Goal: Task Accomplishment & Management: Manage account settings

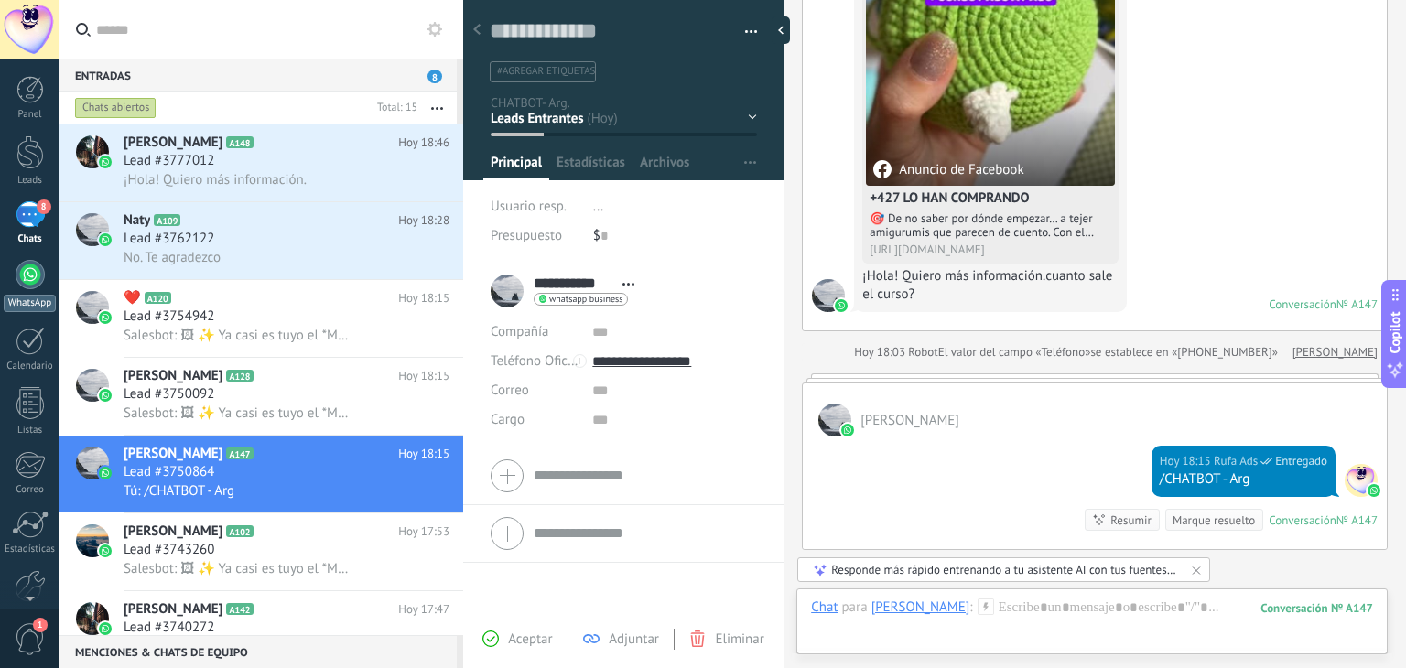
click at [20, 276] on div at bounding box center [30, 274] width 29 height 29
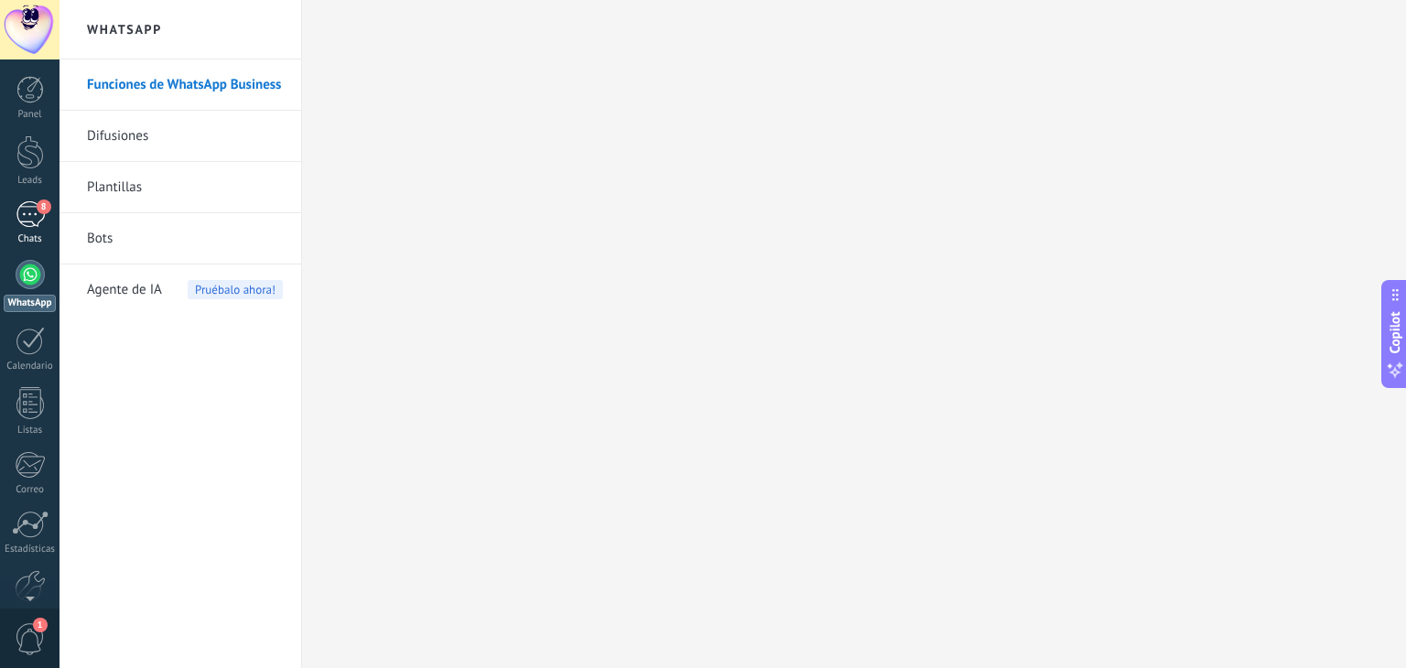
click at [25, 202] on div "8" at bounding box center [30, 214] width 29 height 27
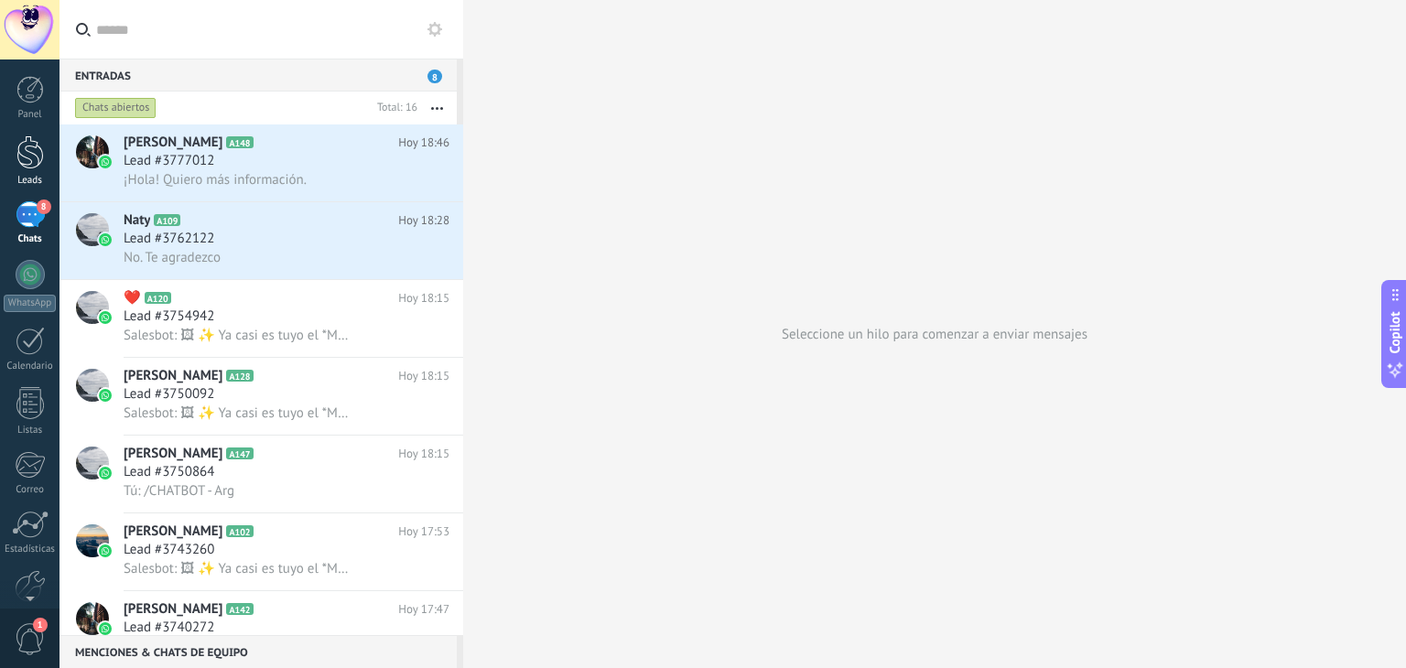
click at [38, 173] on link "Leads" at bounding box center [30, 160] width 60 height 51
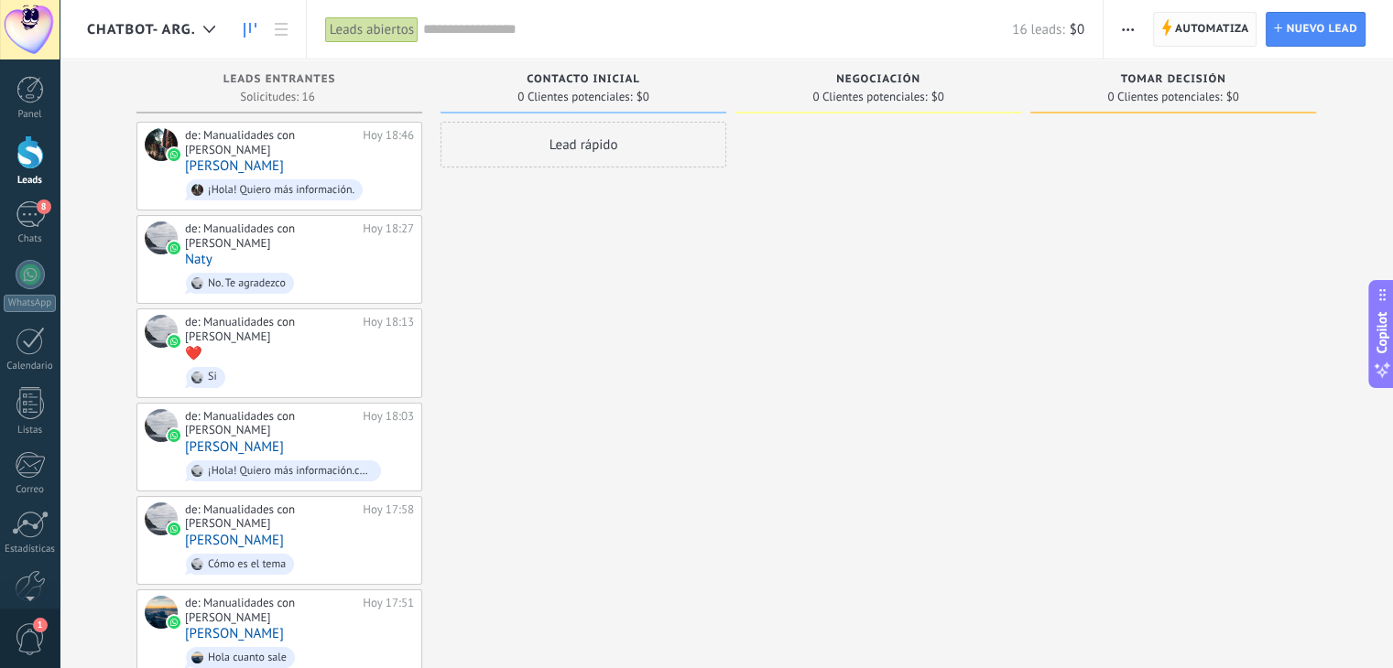
click at [1156, 34] on span "Automatiza Automatiza" at bounding box center [1205, 29] width 104 height 35
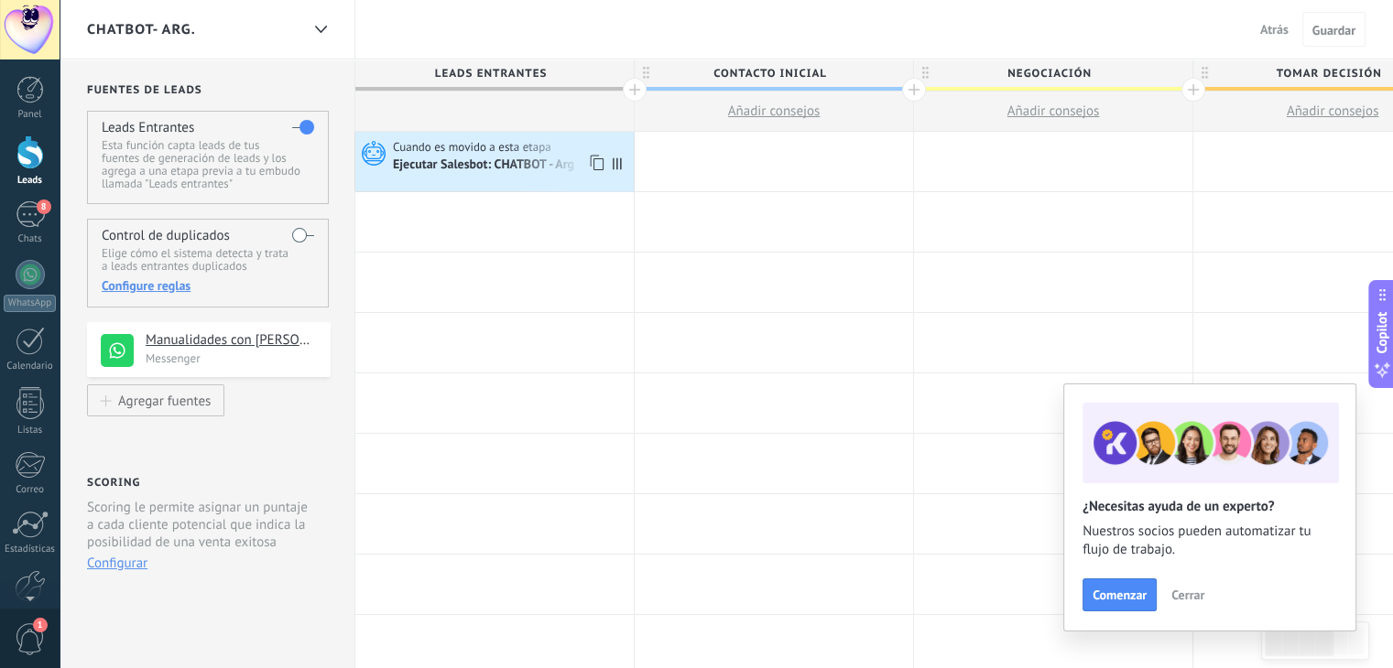
click at [447, 177] on div "Cuando es movido a esta etapa Ejecutar [PERSON_NAME]: CHATBOT - Arg" at bounding box center [494, 162] width 278 height 60
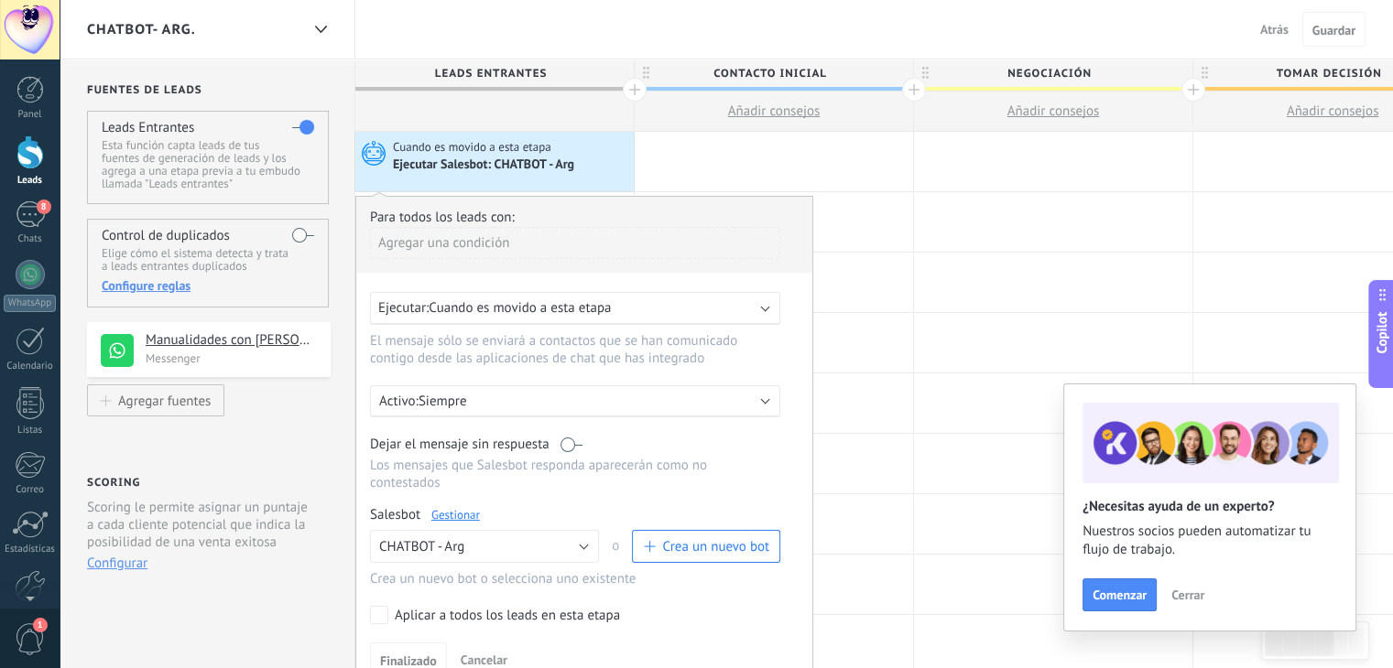
click at [467, 305] on span "Cuando es movido a esta etapa" at bounding box center [519, 307] width 182 height 17
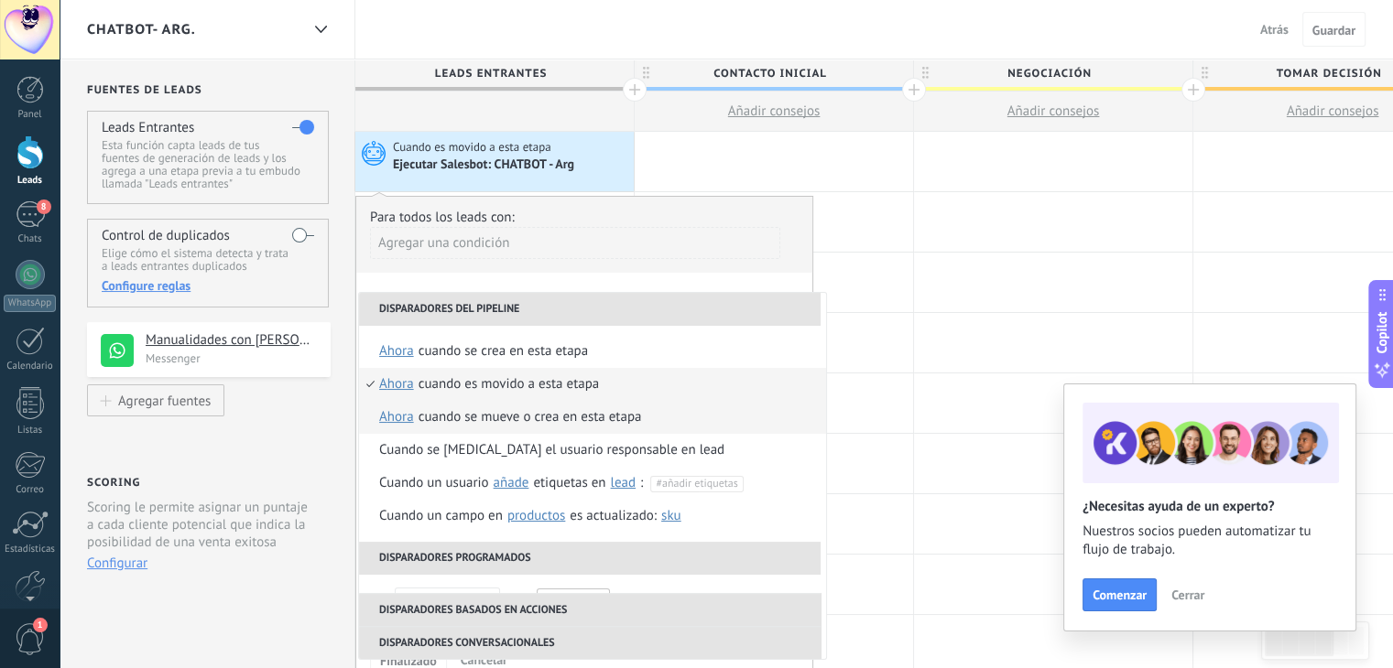
click at [558, 418] on div "Cuando se mueve o crea en esta etapa" at bounding box center [529, 417] width 223 height 33
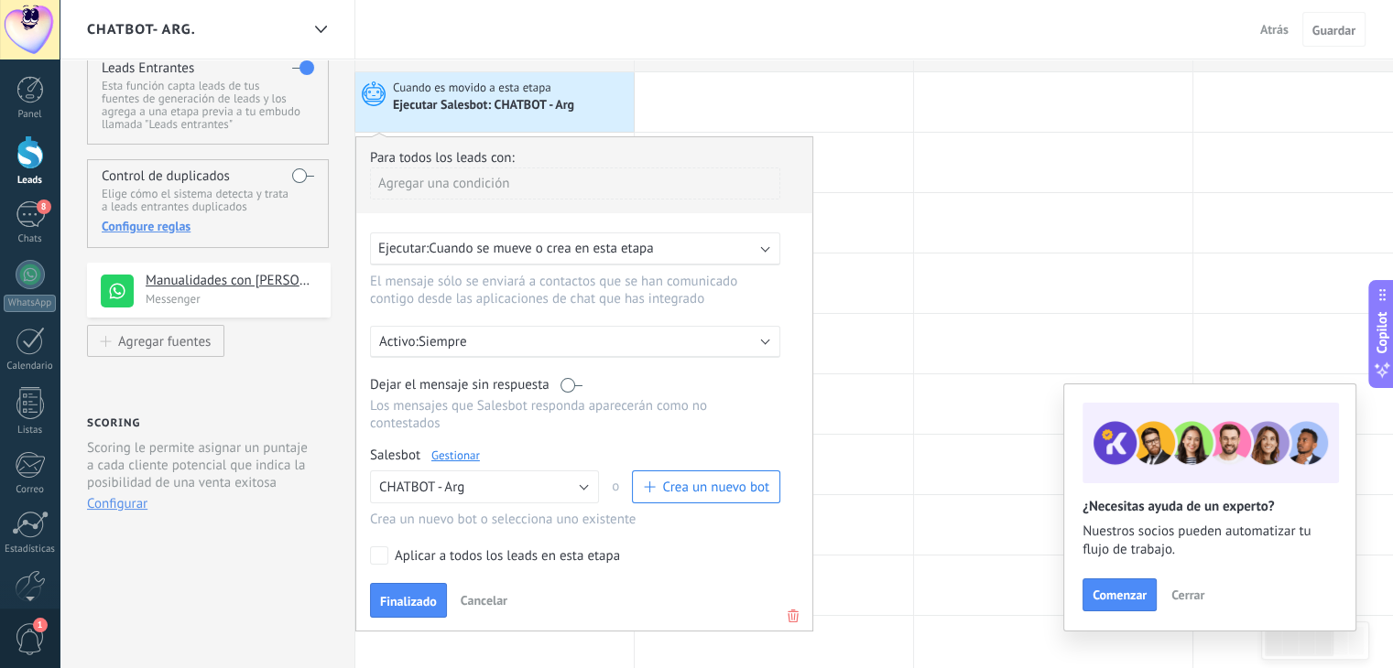
scroll to position [92, 0]
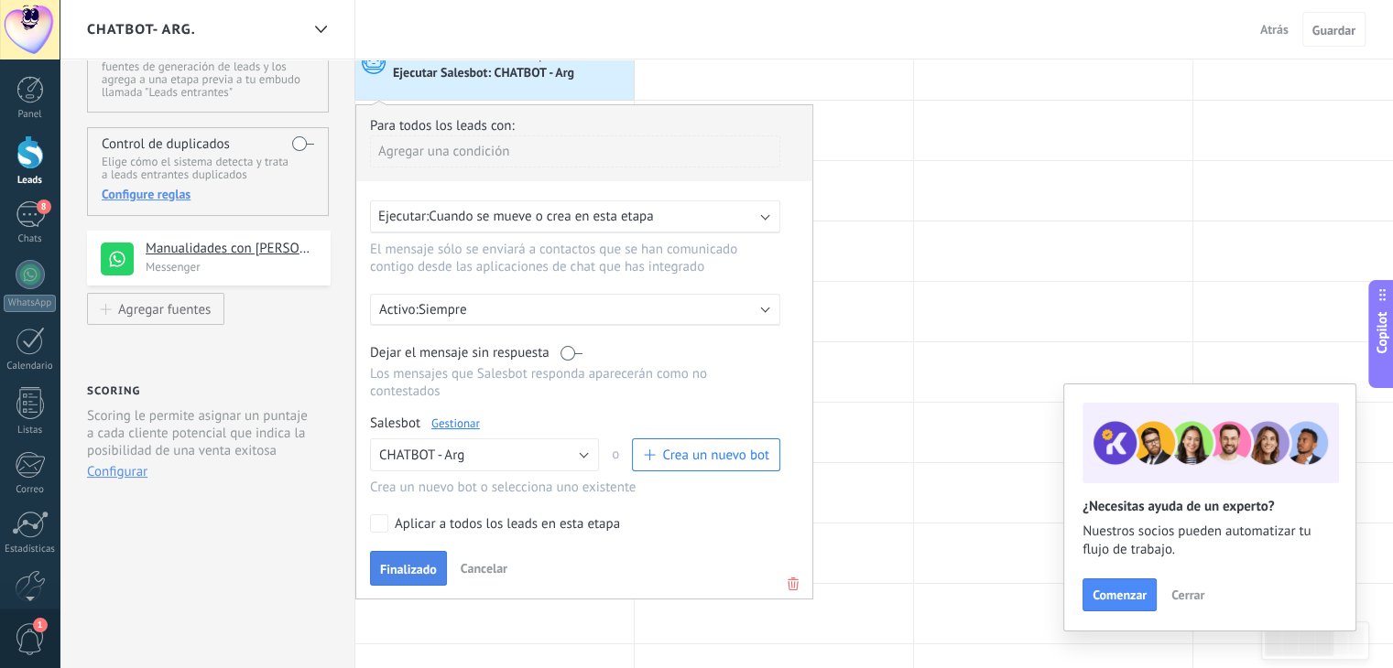
click at [428, 563] on span "Finalizado" at bounding box center [408, 569] width 57 height 13
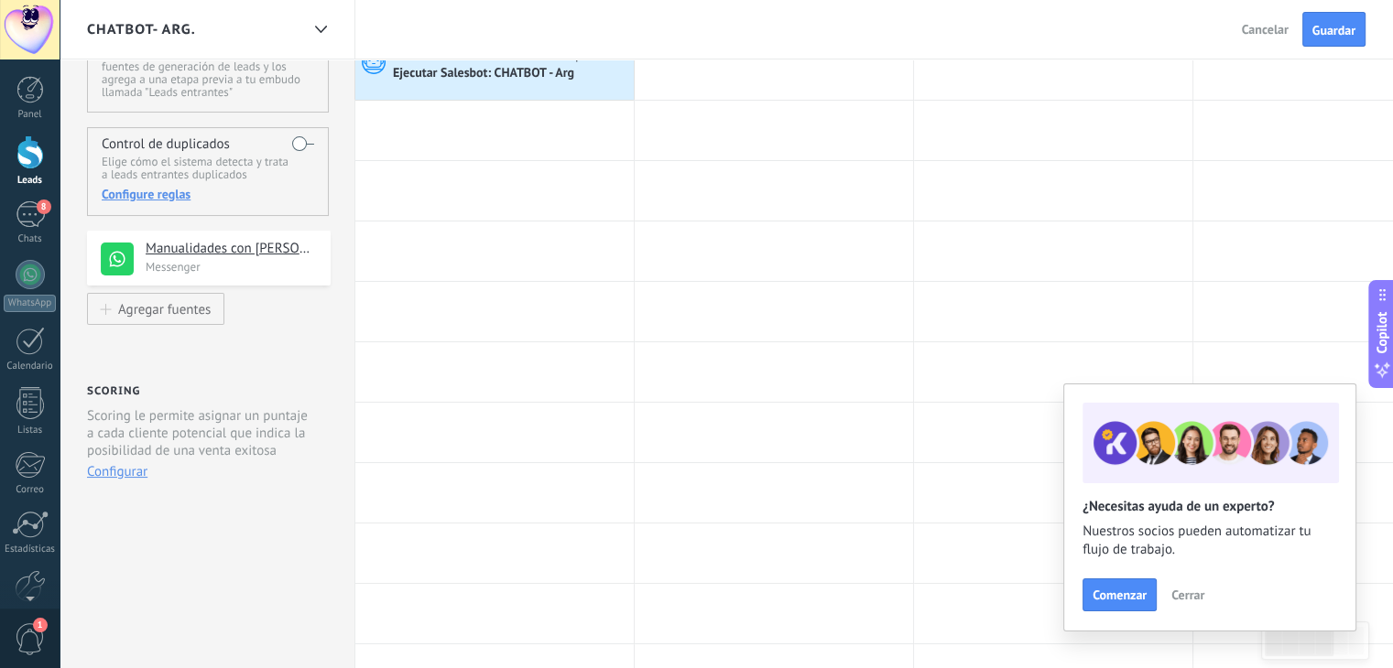
click at [1316, 48] on div "Atrás Cancelar Guardar" at bounding box center [1306, 29] width 174 height 59
click at [1317, 39] on button "Guardar" at bounding box center [1333, 29] width 63 height 35
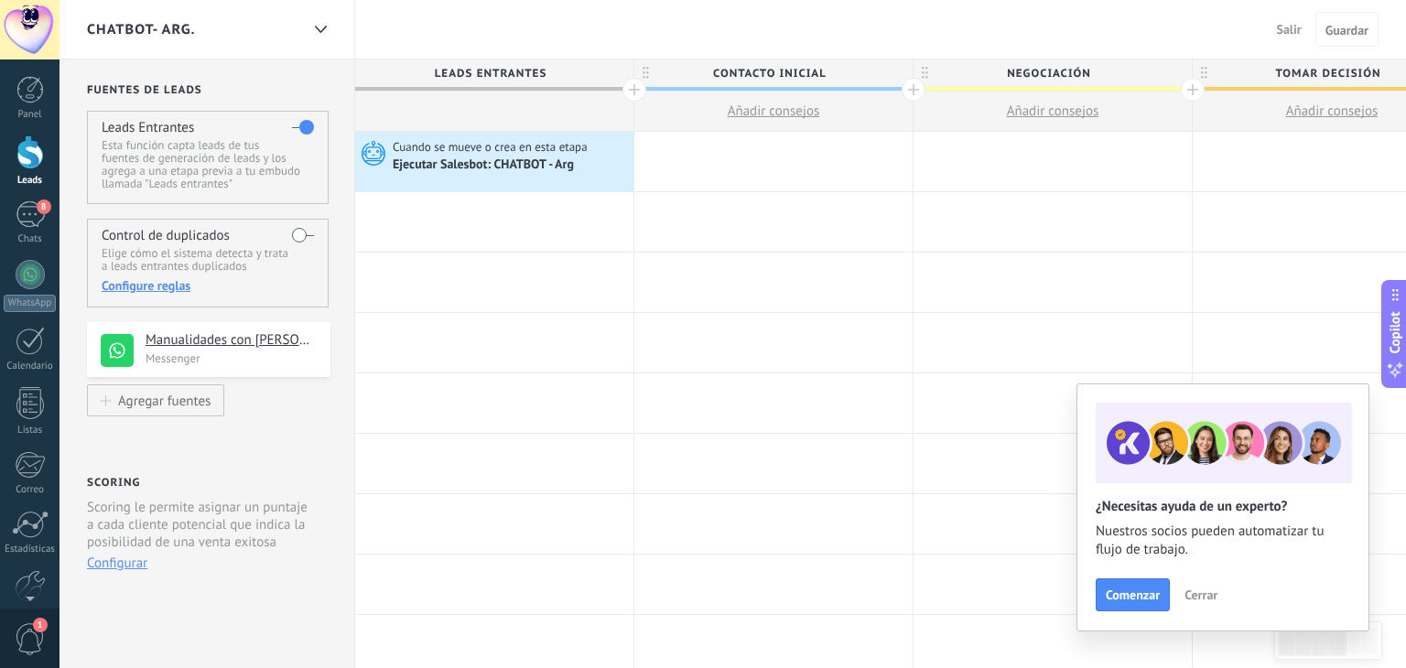
click at [22, 144] on div at bounding box center [29, 152] width 27 height 34
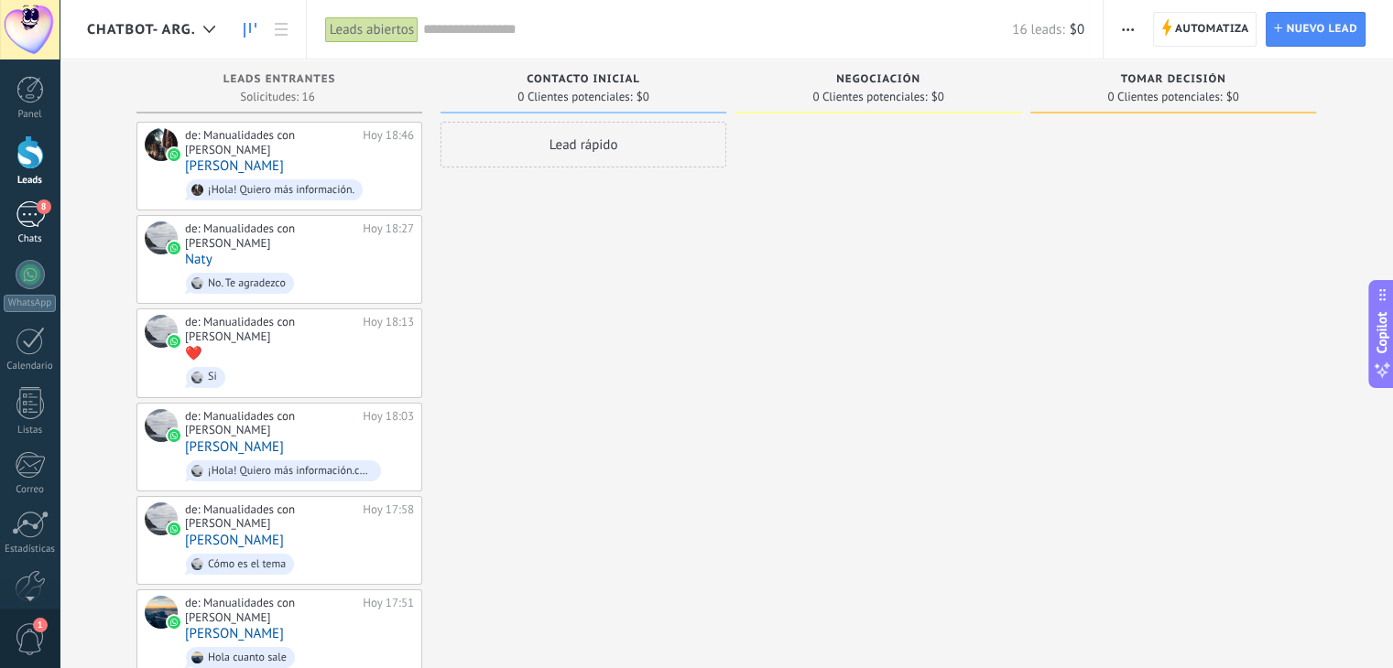
click at [22, 213] on div "8" at bounding box center [30, 214] width 29 height 27
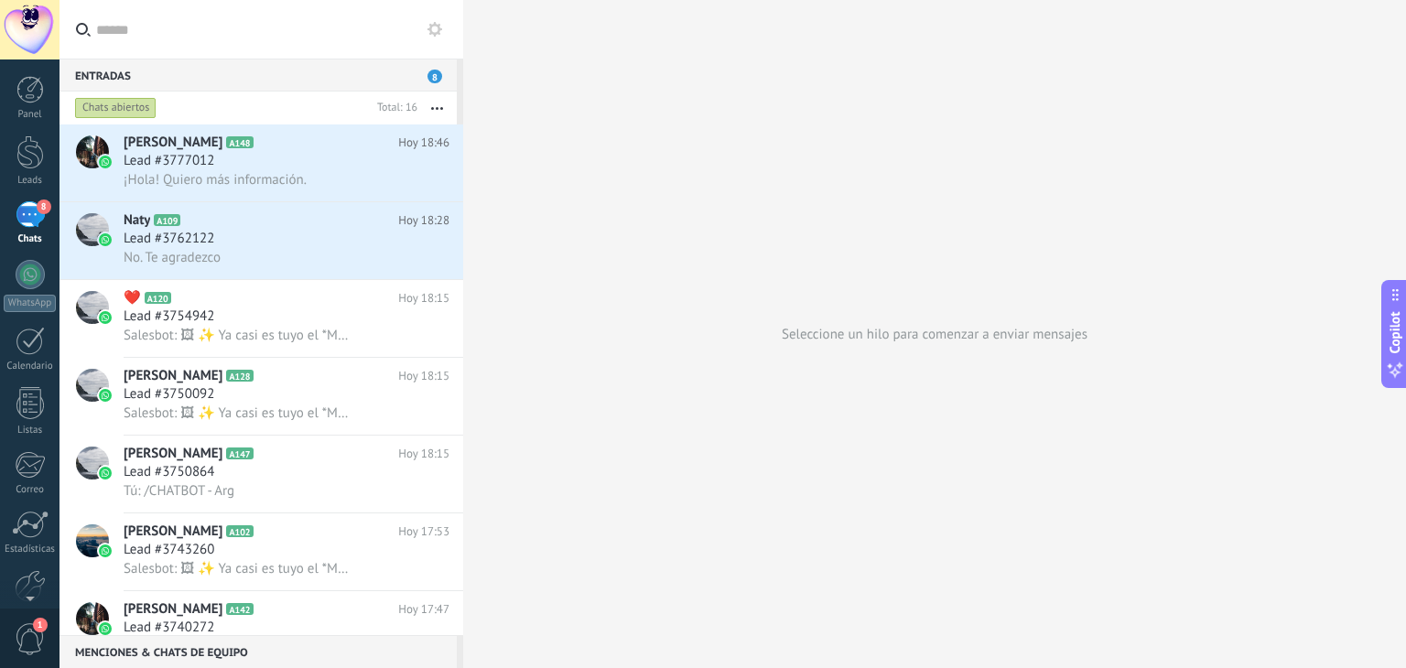
click at [242, 35] on input "text" at bounding box center [272, 29] width 352 height 59
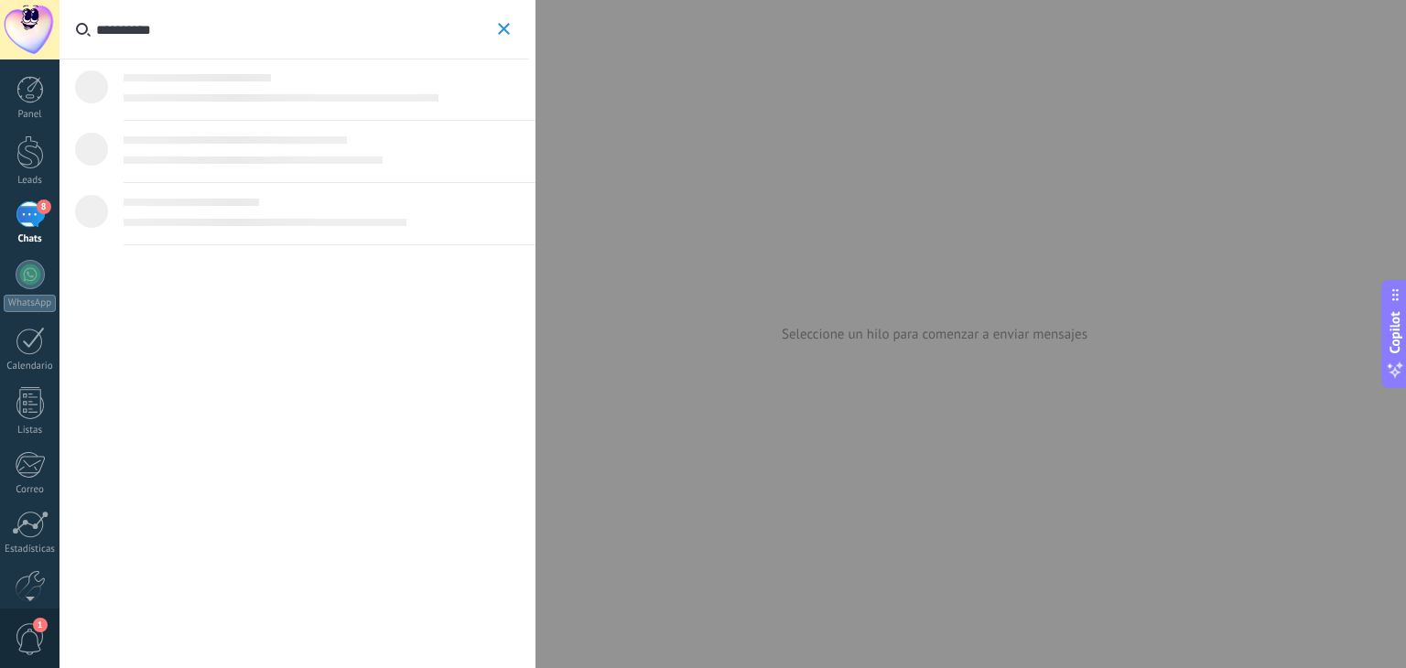
type input "**********"
click at [273, 96] on span "Lead #3715148" at bounding box center [259, 96] width 91 height 17
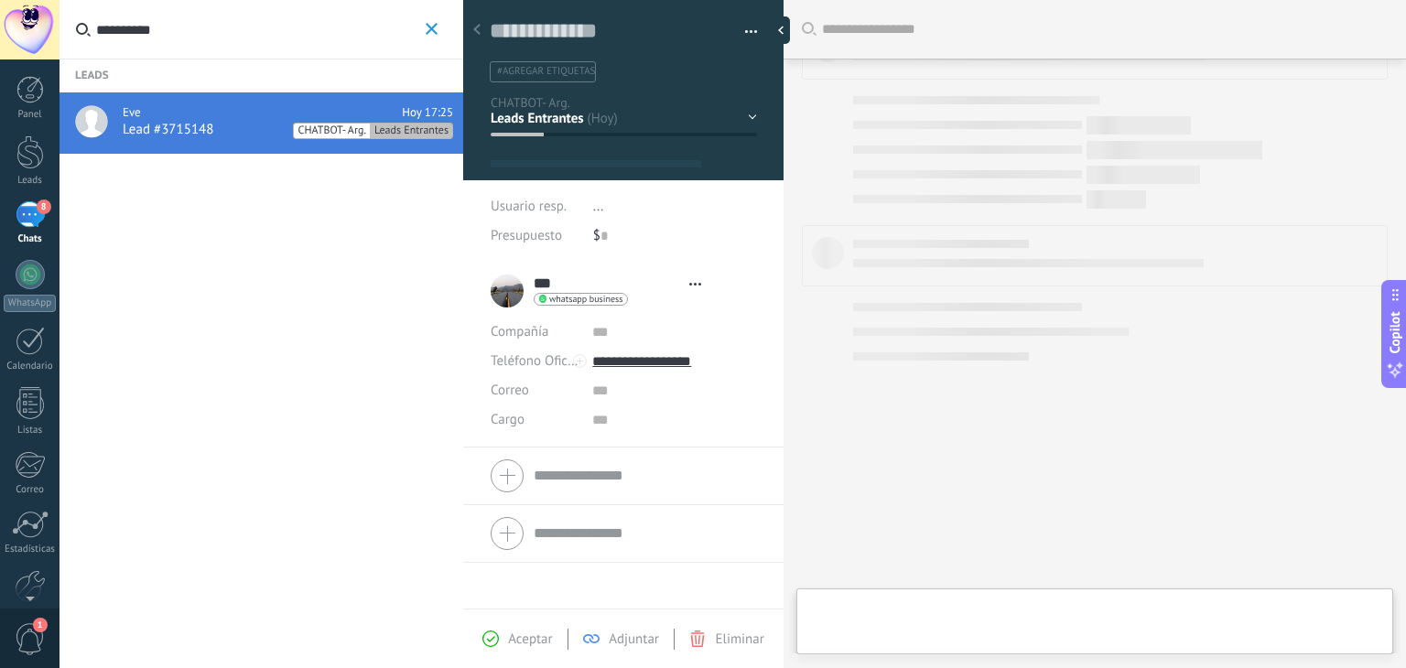
scroll to position [1981, 0]
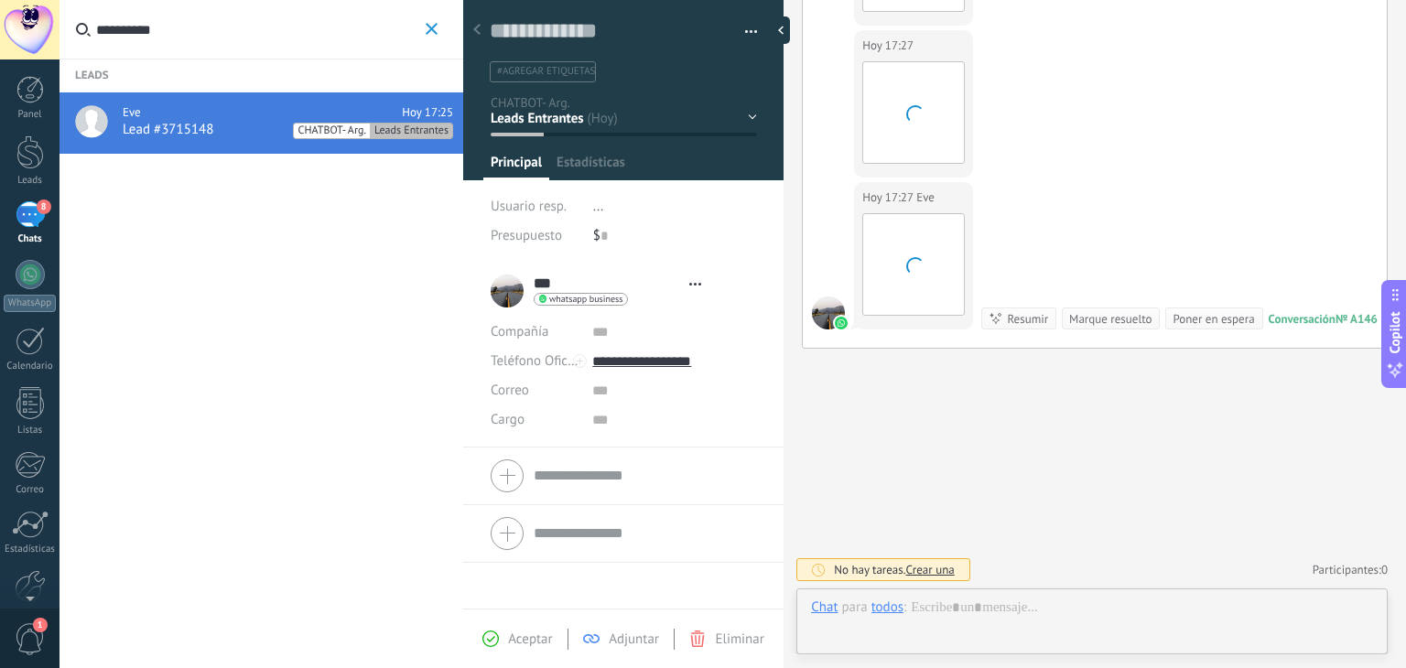
type textarea "**********"
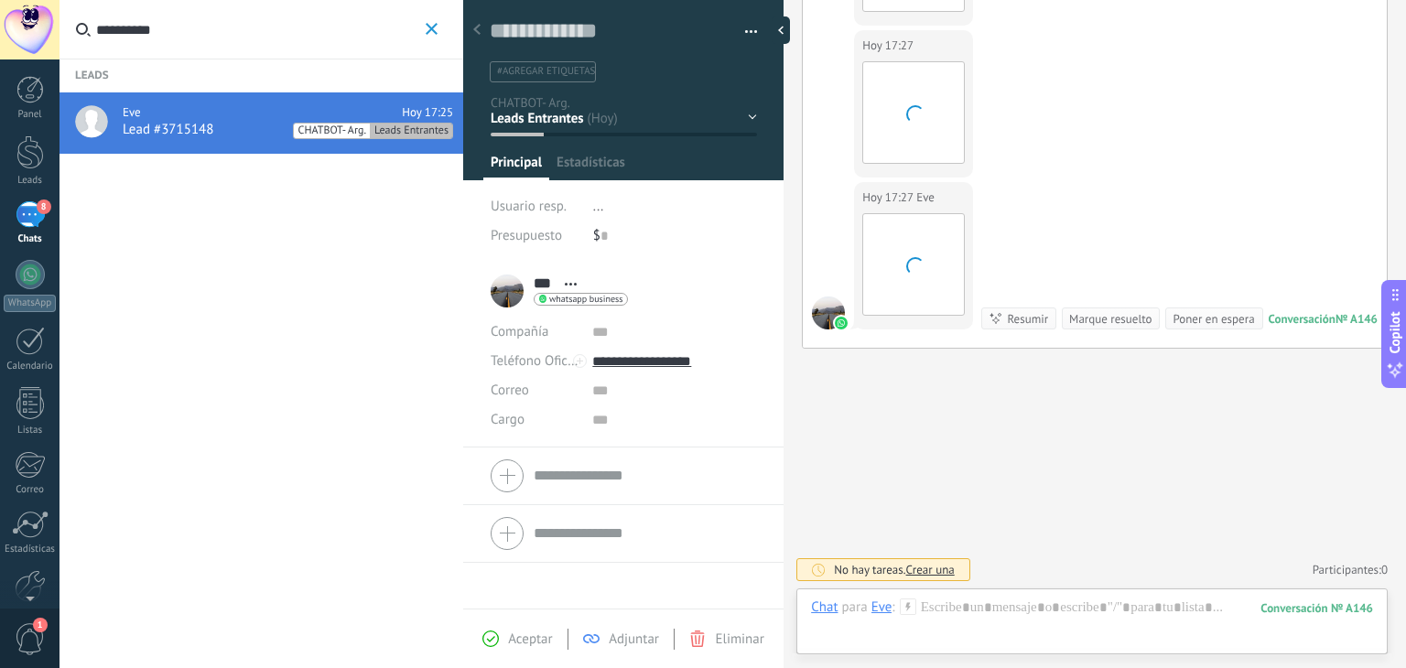
scroll to position [27, 0]
click at [753, 30] on div "Guardar y crear Imprimir Administrar etiquetas Exportar a excel" at bounding box center [623, 35] width 321 height 94
click at [743, 32] on button "button" at bounding box center [745, 31] width 27 height 27
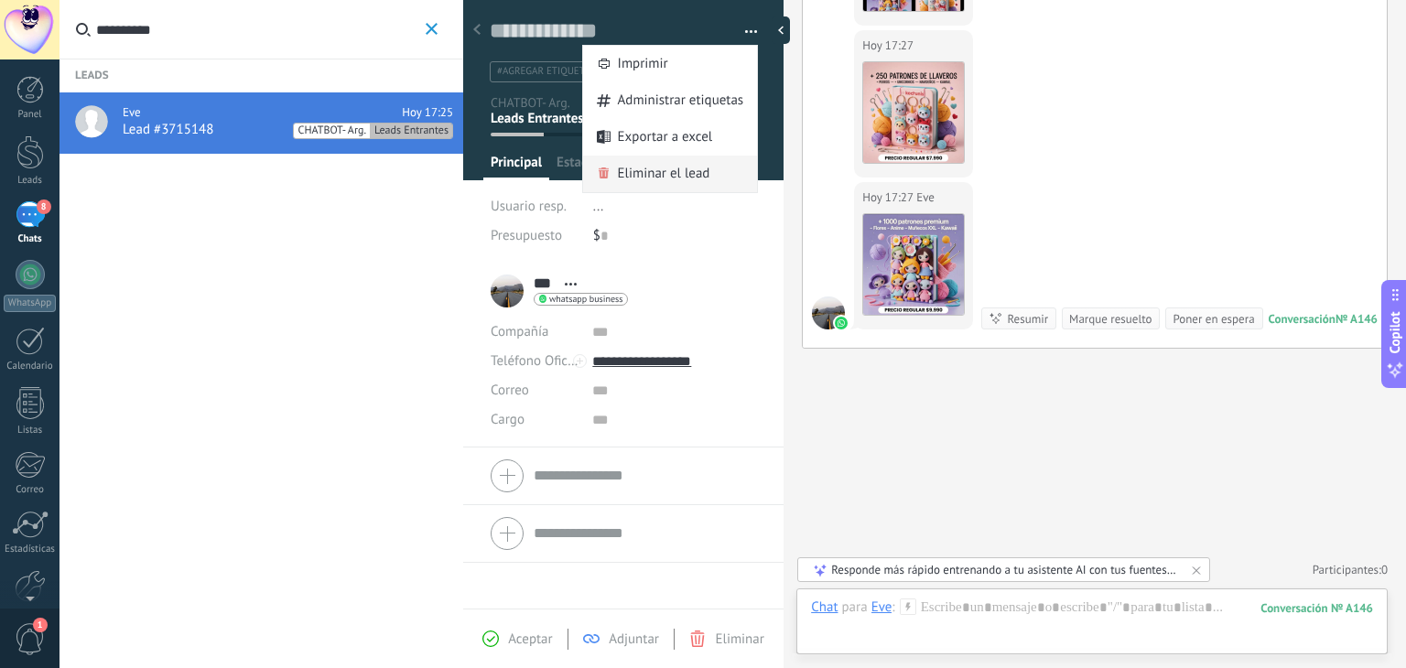
click at [683, 171] on span "Eliminar el lead" at bounding box center [664, 174] width 92 height 37
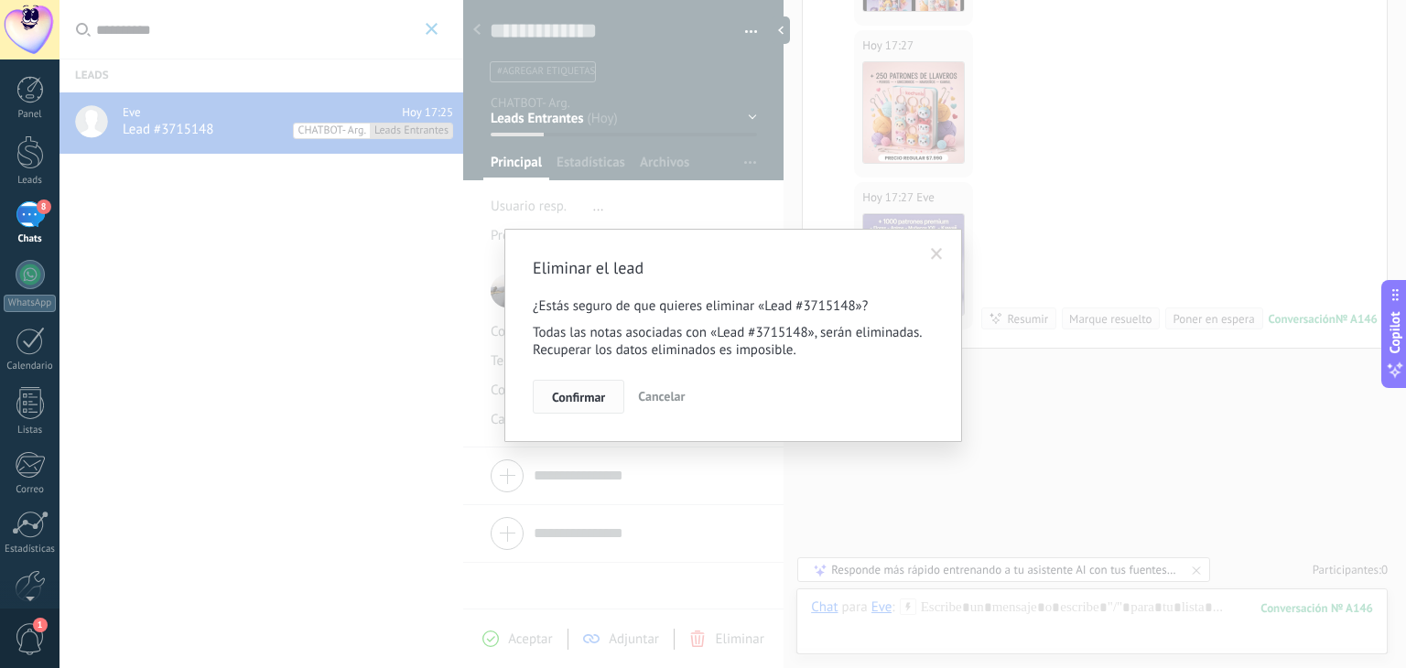
click at [606, 393] on button "Confirmar" at bounding box center [579, 397] width 92 height 35
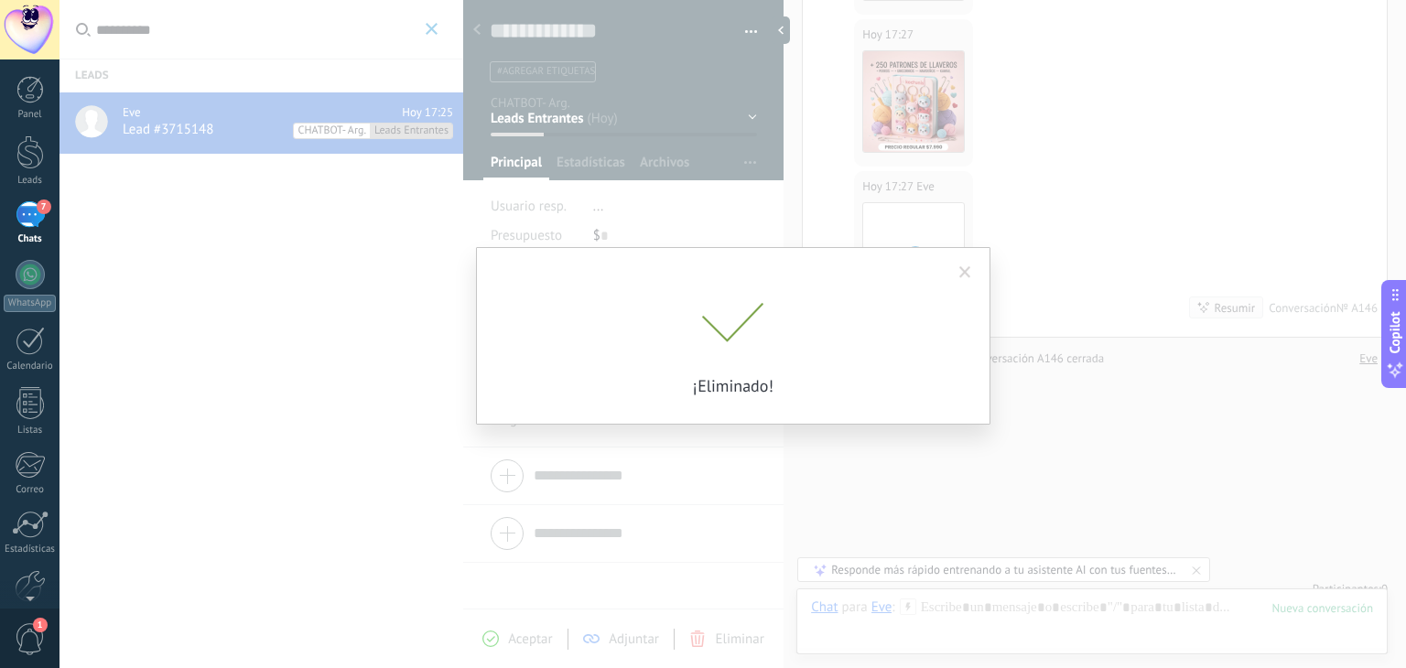
scroll to position [2011, 0]
